Goal: Communication & Community: Answer question/provide support

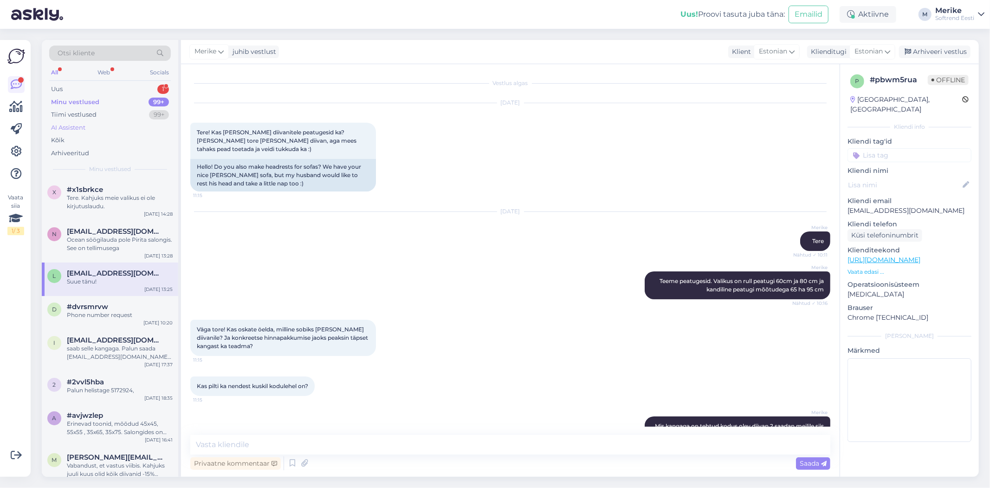
scroll to position [103, 0]
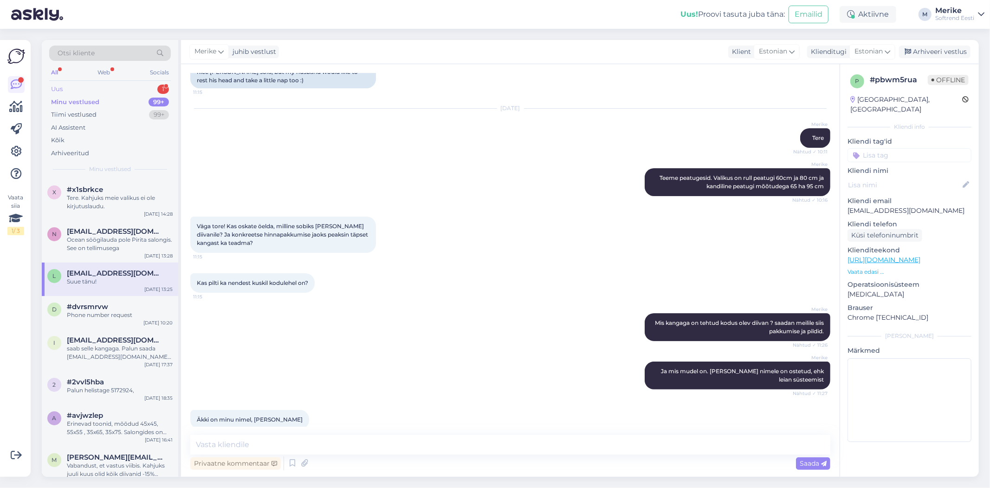
click at [61, 87] on div "Uus" at bounding box center [57, 89] width 12 height 9
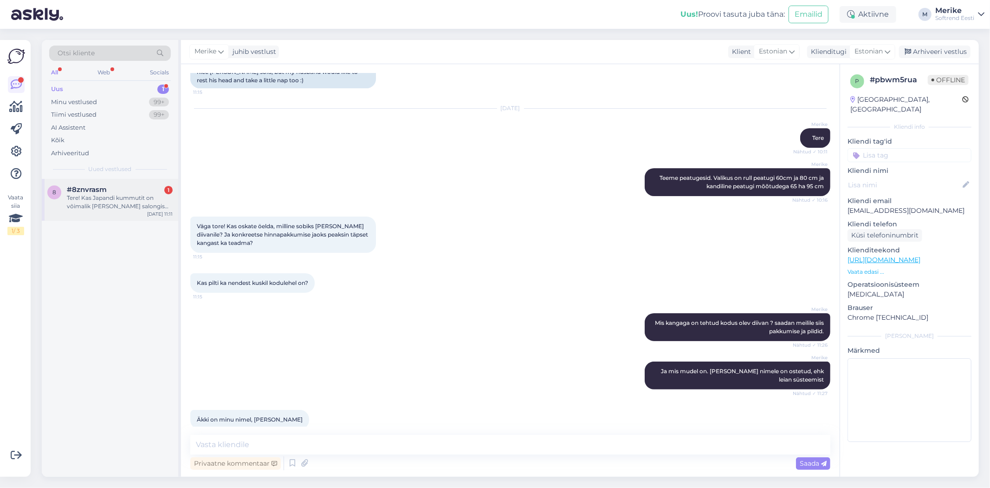
click at [93, 192] on span "#8znvrasm" at bounding box center [87, 189] width 40 height 8
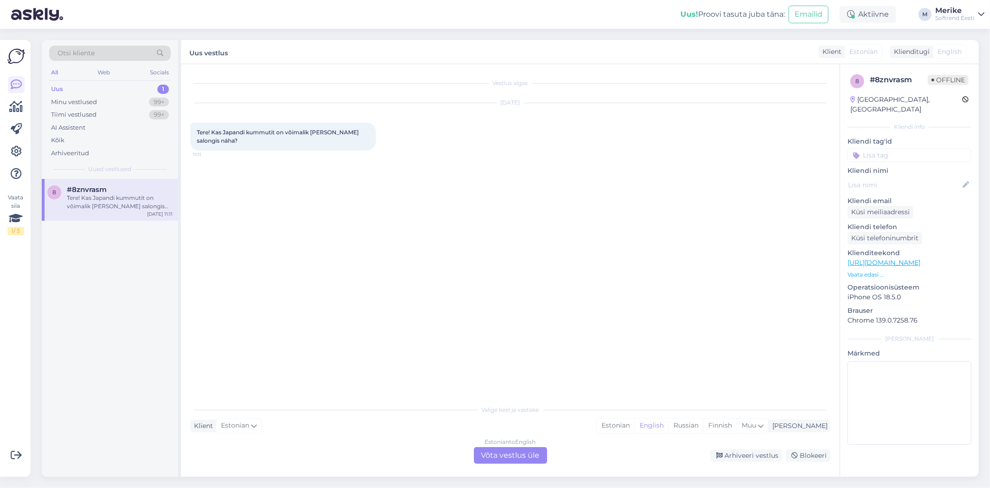
click at [537, 453] on div "Estonian to English Võta vestlus üle" at bounding box center [510, 455] width 73 height 17
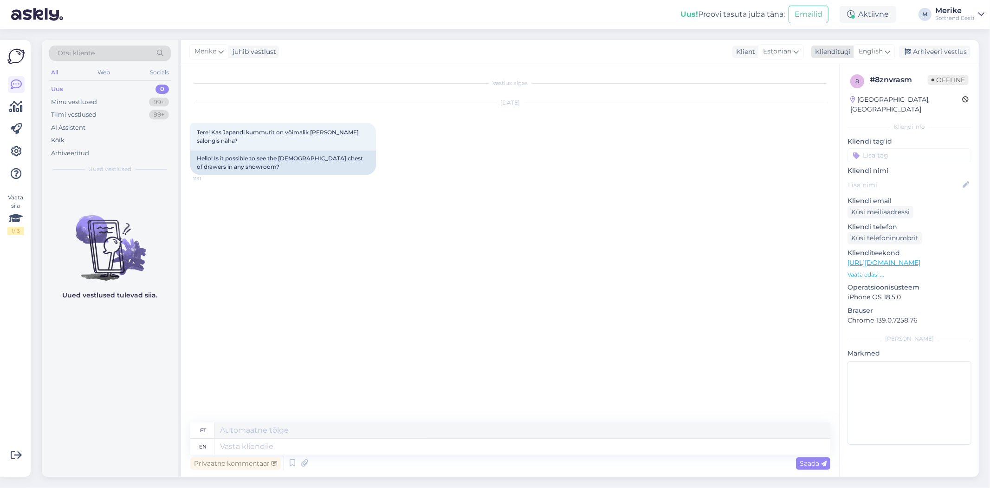
click at [887, 49] on icon at bounding box center [888, 51] width 6 height 10
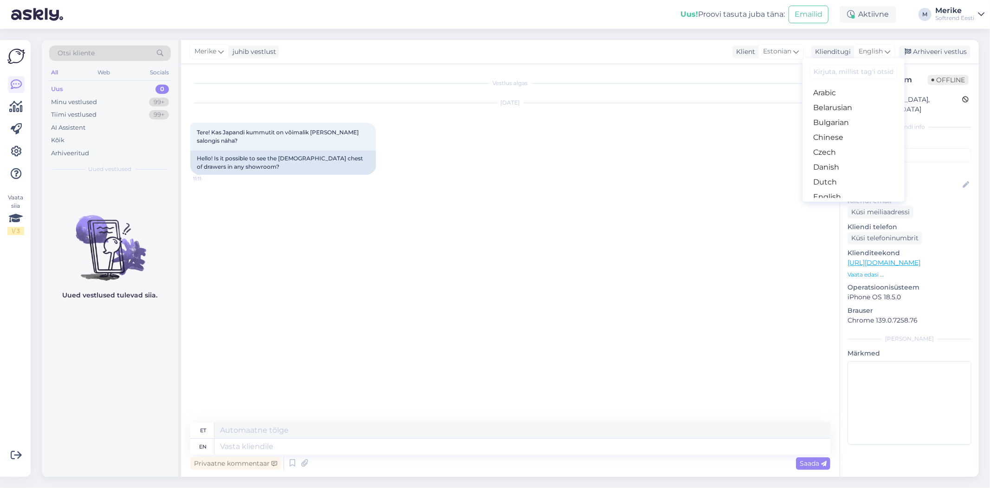
click at [834, 204] on link "Estonian" at bounding box center [854, 211] width 102 height 15
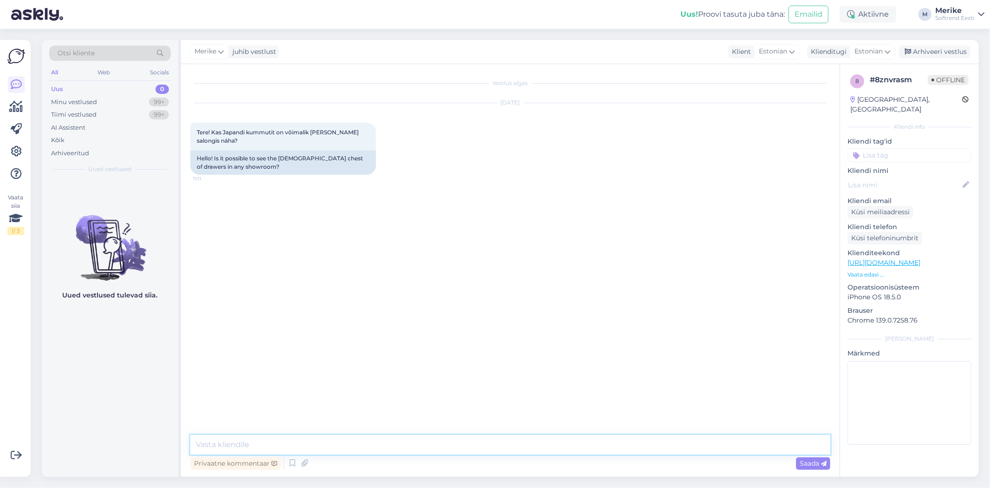
click at [221, 449] on textarea at bounding box center [510, 445] width 640 height 20
type textarea "Tere"
click at [881, 258] on link "[URL][DOMAIN_NAME]" at bounding box center [884, 262] width 73 height 8
click at [218, 439] on textarea at bounding box center [510, 445] width 640 height 20
click at [313, 444] on textarea "Japandi kummut macca õil on Tertu salongis aimult" at bounding box center [510, 445] width 640 height 20
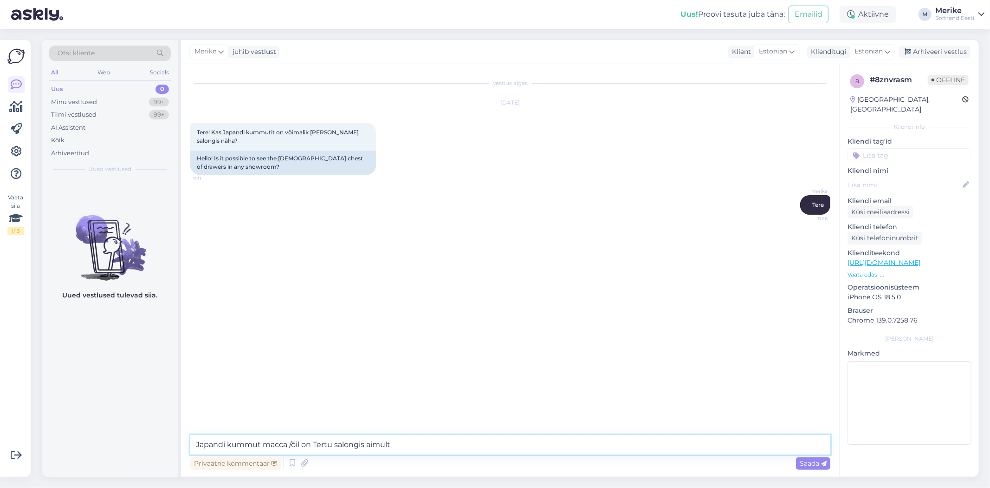
click at [327, 443] on textarea "Japandi kummut macca /õil on Tertu salongis aimult" at bounding box center [510, 445] width 640 height 20
click at [352, 443] on textarea "Japandi kummut macca /õli on Tertu salongis aimult" at bounding box center [510, 445] width 640 height 20
click at [426, 446] on textarea "Japandi kummut macca /õli on Tartu salongis aimult" at bounding box center [510, 445] width 640 height 20
type textarea "Japandi kummut macca /õli on Tartu salongis ainult"
click at [811, 462] on span "Saada" at bounding box center [813, 463] width 27 height 8
